Goal: Task Accomplishment & Management: Complete application form

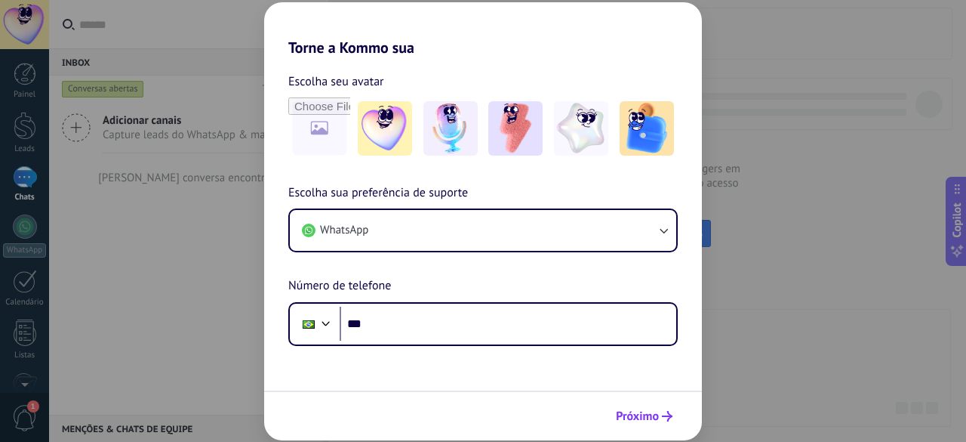
click at [636, 419] on span "Próximo" at bounding box center [637, 416] width 43 height 11
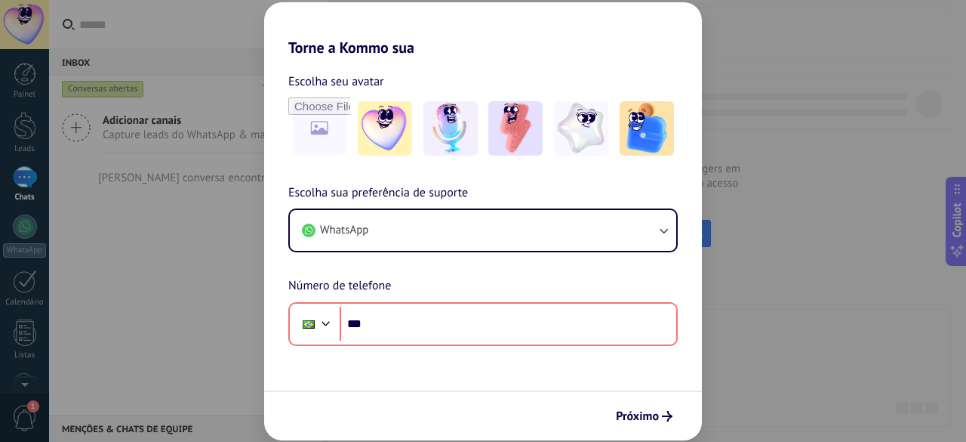
click at [828, 319] on div "Torne a Kommo sua Escolha seu avatar Escolha sua preferência de suporte WhatsAp…" at bounding box center [483, 221] width 966 height 442
click at [261, 175] on div "Torne a Kommo sua Escolha seu avatar Escolha sua preferência de suporte WhatsAp…" at bounding box center [483, 221] width 966 height 442
click at [168, 190] on div "Torne a Kommo sua Escolha seu avatar Escolha sua preferência de suporte WhatsAp…" at bounding box center [483, 221] width 966 height 442
click at [886, 317] on div "Torne a Kommo sua Escolha seu avatar Escolha sua preferência de suporte WhatsAp…" at bounding box center [483, 221] width 966 height 442
click at [390, 46] on h2 "Torne a Kommo sua" at bounding box center [483, 29] width 438 height 54
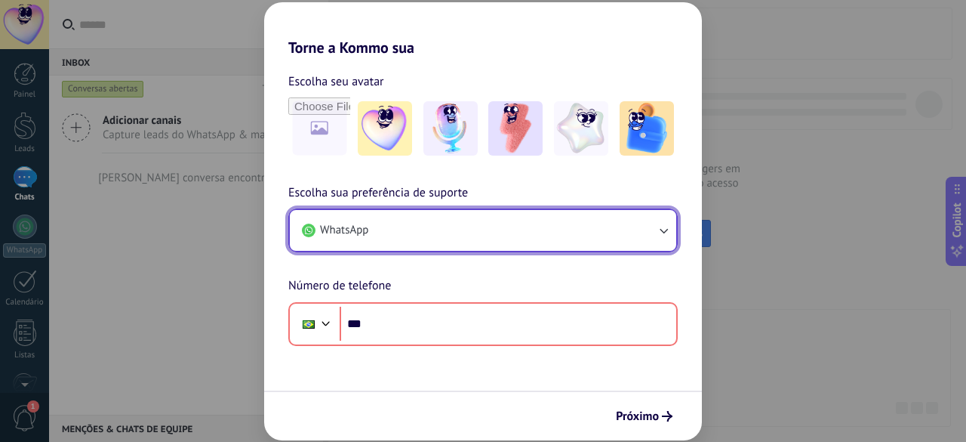
click at [455, 230] on button "WhatsApp" at bounding box center [483, 230] width 387 height 41
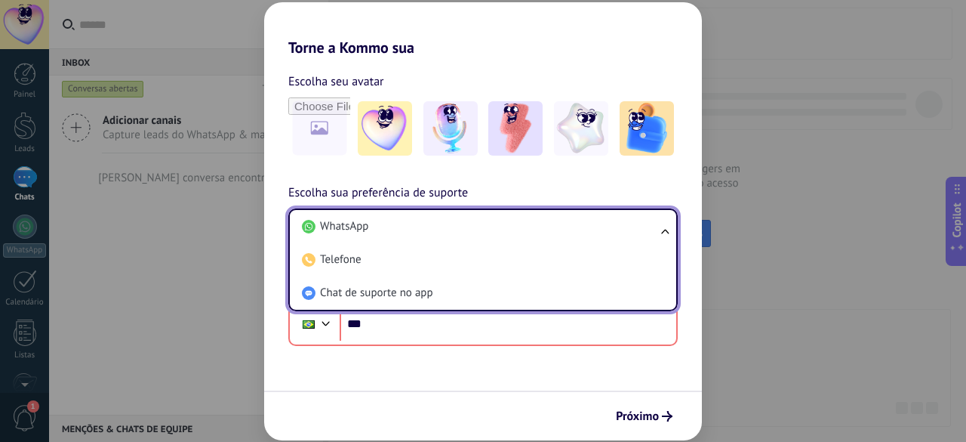
click at [273, 266] on div "Escolha sua preferência de suporte WhatsApp WhatsApp Telefone Chat de suporte n…" at bounding box center [483, 264] width 438 height 162
